Goal: Task Accomplishment & Management: Manage account settings

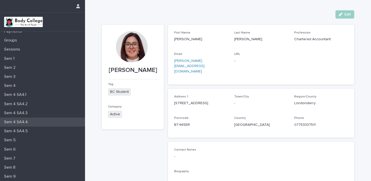
scroll to position [50, 0]
click at [12, 123] on p "Sem 5" at bounding box center [11, 122] width 18 height 5
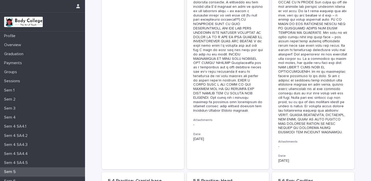
scroll to position [505, 0]
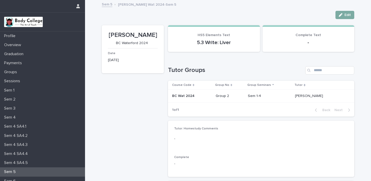
click at [346, 16] on span "Edit" at bounding box center [348, 15] width 6 height 4
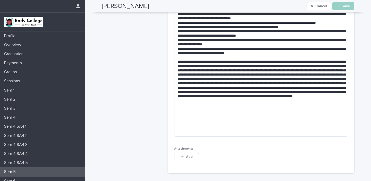
scroll to position [353, 0]
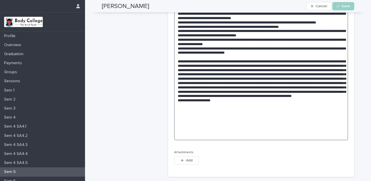
scroll to position [352, 0]
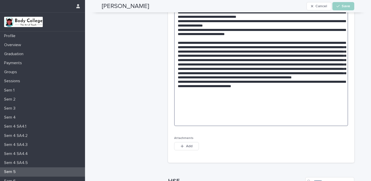
scroll to position [372, 0]
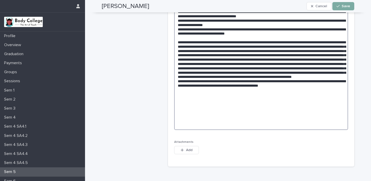
type textarea "**********"
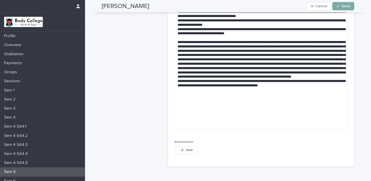
click at [344, 5] on span "Save" at bounding box center [346, 6] width 9 height 4
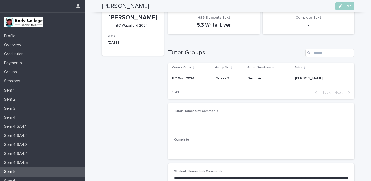
scroll to position [0, 0]
